Goal: Find specific page/section: Find specific page/section

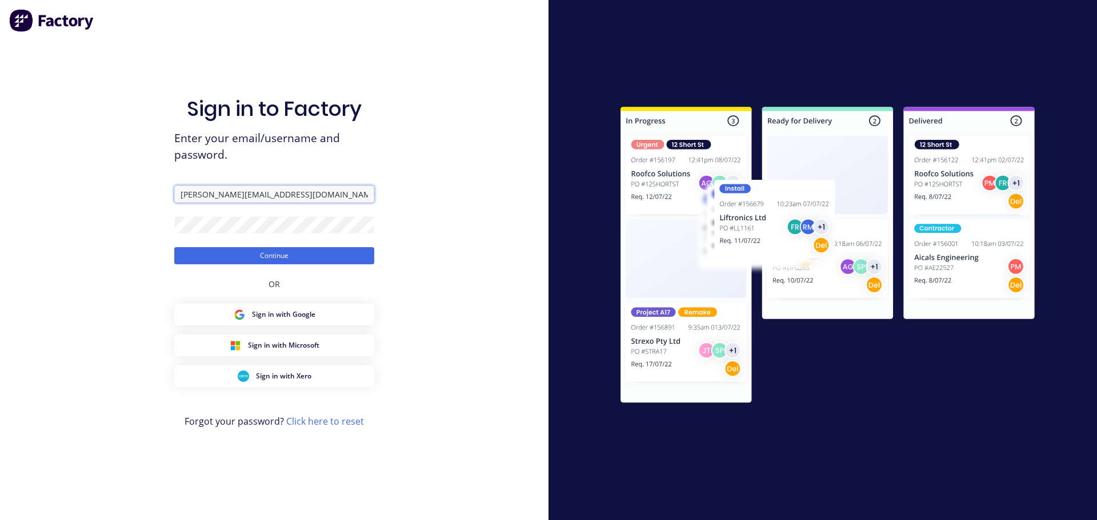
drag, startPoint x: 311, startPoint y: 198, endPoint x: 136, endPoint y: 192, distance: 175.4
click at [138, 192] on div "Sign in to Factory Enter your email/username and password. [PERSON_NAME][EMAIL_…" at bounding box center [274, 260] width 548 height 520
type input "[PERSON_NAME][EMAIL_ADDRESS][DOMAIN_NAME]"
click at [118, 219] on div "Sign in to Factory Enter your email/username and password. [PERSON_NAME][EMAIL_…" at bounding box center [274, 260] width 548 height 520
click at [174, 247] on button "Continue" at bounding box center [274, 255] width 200 height 17
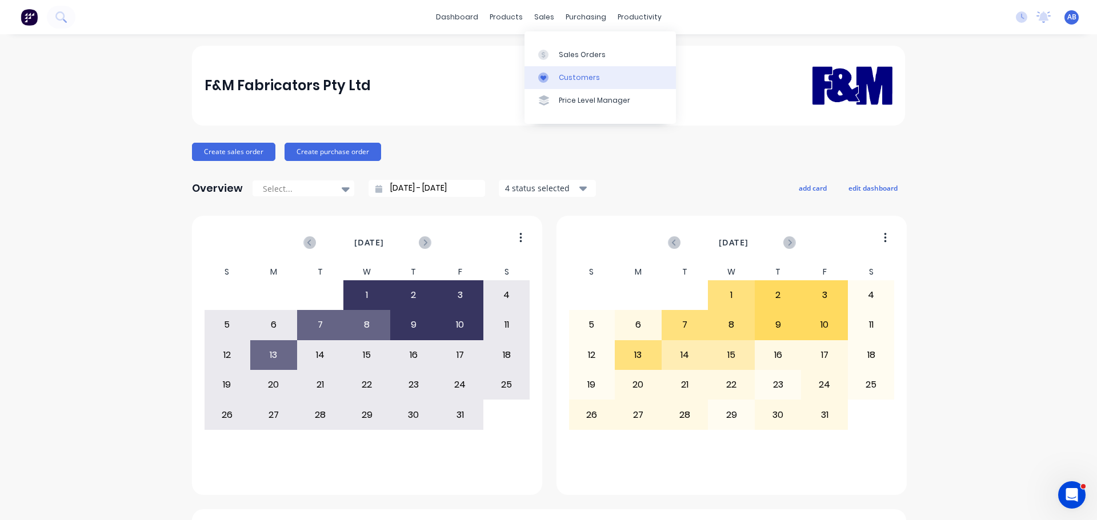
click at [565, 82] on div "Customers" at bounding box center [579, 78] width 41 height 10
